Goal: Transaction & Acquisition: Purchase product/service

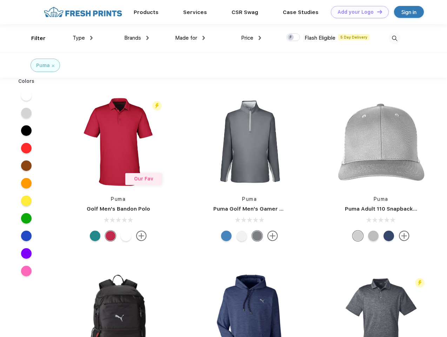
scroll to position [0, 0]
click at [357, 12] on link "Add your Logo Design Tool" at bounding box center [360, 12] width 58 height 12
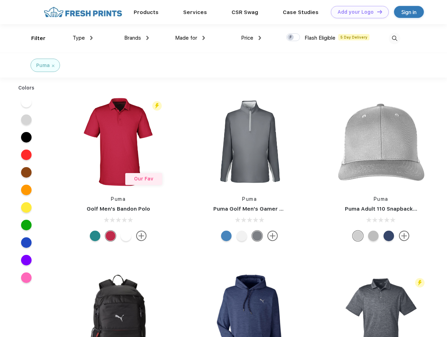
click at [0, 0] on div "Design Tool" at bounding box center [0, 0] width 0 height 0
click at [377, 12] on link "Add your Logo Design Tool" at bounding box center [360, 12] width 58 height 12
click at [34, 38] on div "Filter" at bounding box center [38, 38] width 14 height 8
click at [83, 38] on span "Type" at bounding box center [79, 38] width 12 height 6
click at [136, 38] on span "Brands" at bounding box center [132, 38] width 17 height 6
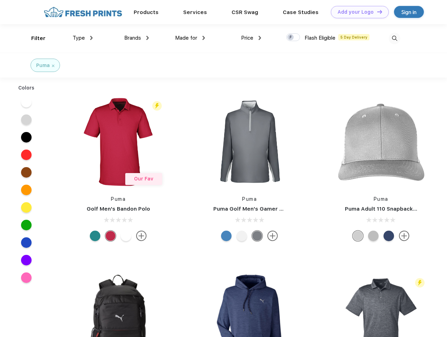
click at [190, 38] on span "Made for" at bounding box center [186, 38] width 22 height 6
click at [251, 38] on span "Price" at bounding box center [247, 38] width 12 height 6
click at [293, 38] on div at bounding box center [293, 37] width 14 height 8
click at [291, 38] on input "checkbox" at bounding box center [288, 35] width 5 height 5
click at [394, 38] on img at bounding box center [395, 39] width 12 height 12
